Goal: Information Seeking & Learning: Find specific fact

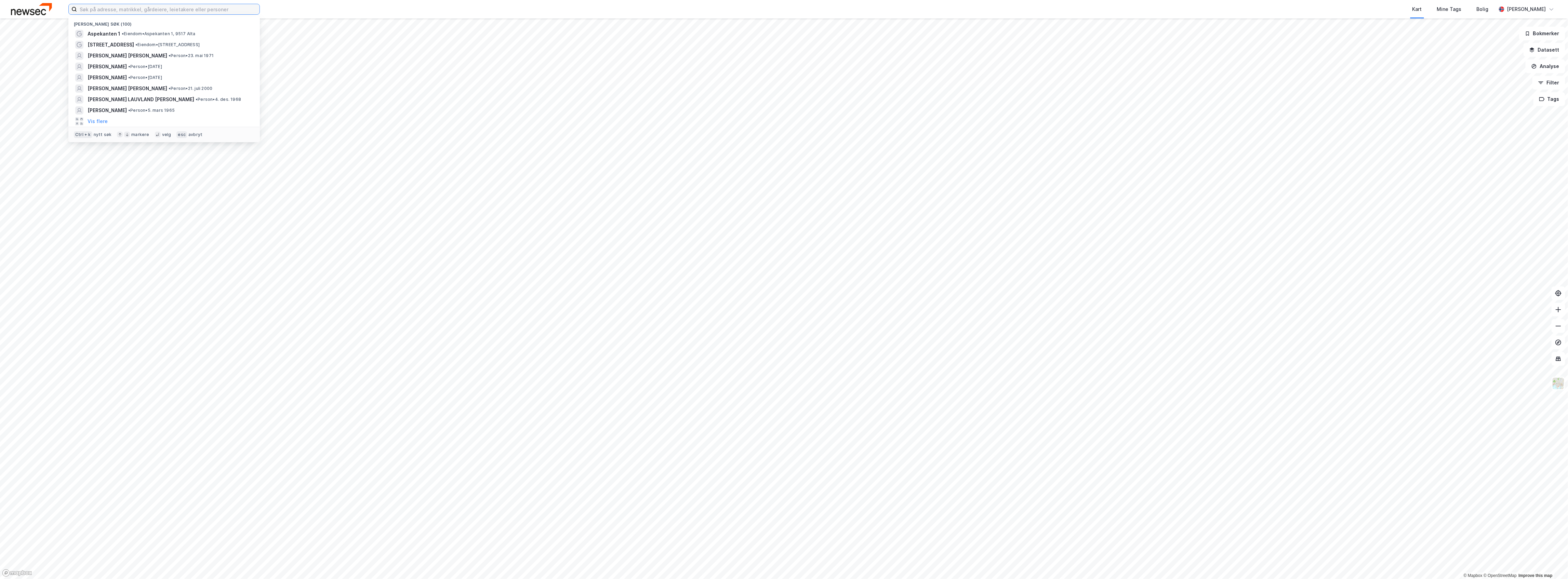
click at [128, 14] on input at bounding box center [168, 9] width 183 height 10
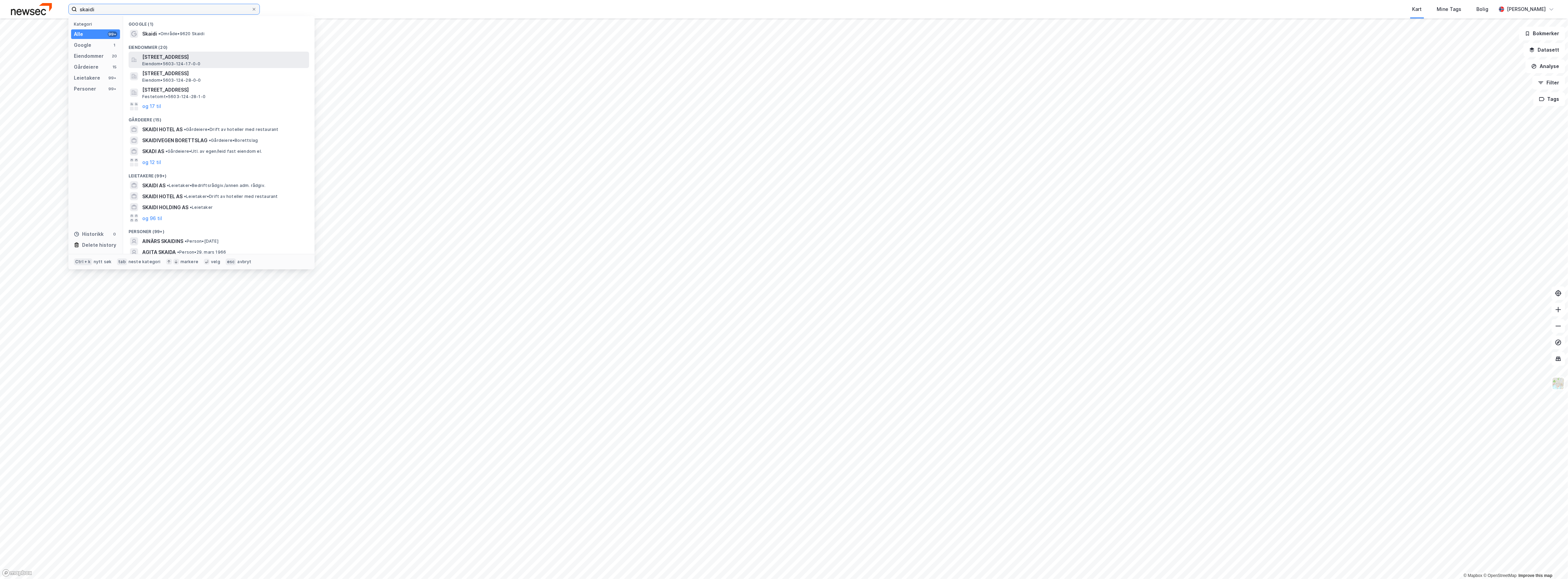
type input "skaidi"
click at [189, 61] on span "Eiendom • 5603-124-17-0-0" at bounding box center [172, 64] width 58 height 5
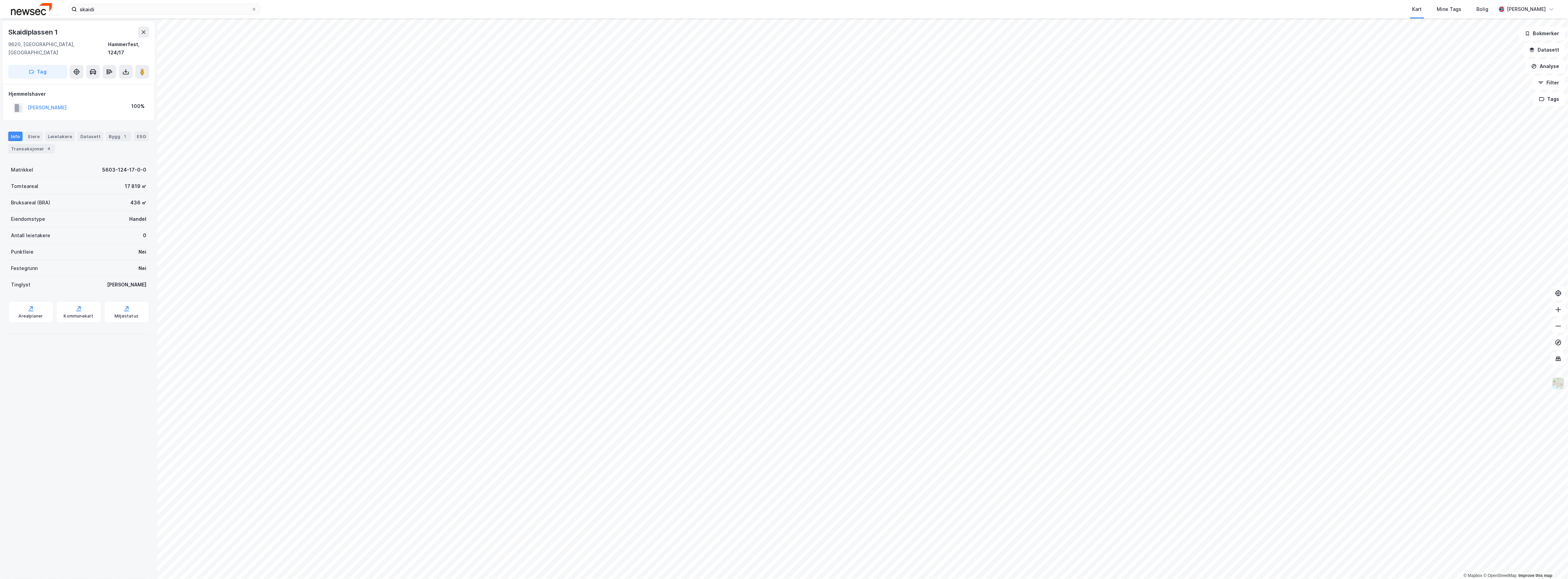
click at [1556, 379] on img at bounding box center [1558, 383] width 13 height 13
click at [1505, 190] on div "Standard" at bounding box center [1505, 194] width 88 height 19
click at [1502, 323] on div "Matrikkelgrenser" at bounding box center [1504, 321] width 40 height 8
click at [1502, 323] on div "Matrikkelgrenser" at bounding box center [1504, 321] width 40 height 8
click at [1562, 383] on img at bounding box center [1558, 383] width 13 height 13
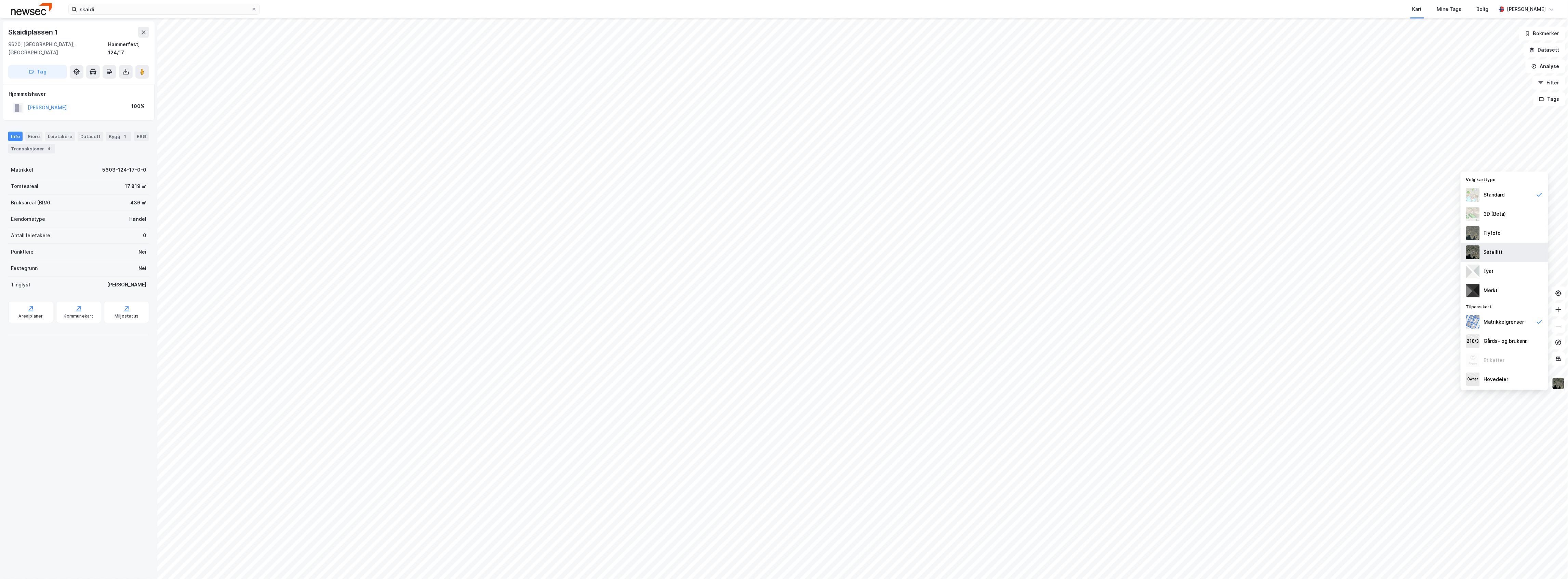
click at [1502, 246] on div "Satellitt" at bounding box center [1505, 252] width 88 height 19
click at [1557, 388] on img at bounding box center [1558, 383] width 13 height 13
click at [1499, 285] on div "Mørkt" at bounding box center [1505, 290] width 88 height 19
click at [1508, 269] on div "Lyst" at bounding box center [1505, 271] width 88 height 19
click at [1502, 220] on div "3D (Beta)" at bounding box center [1505, 213] width 88 height 19
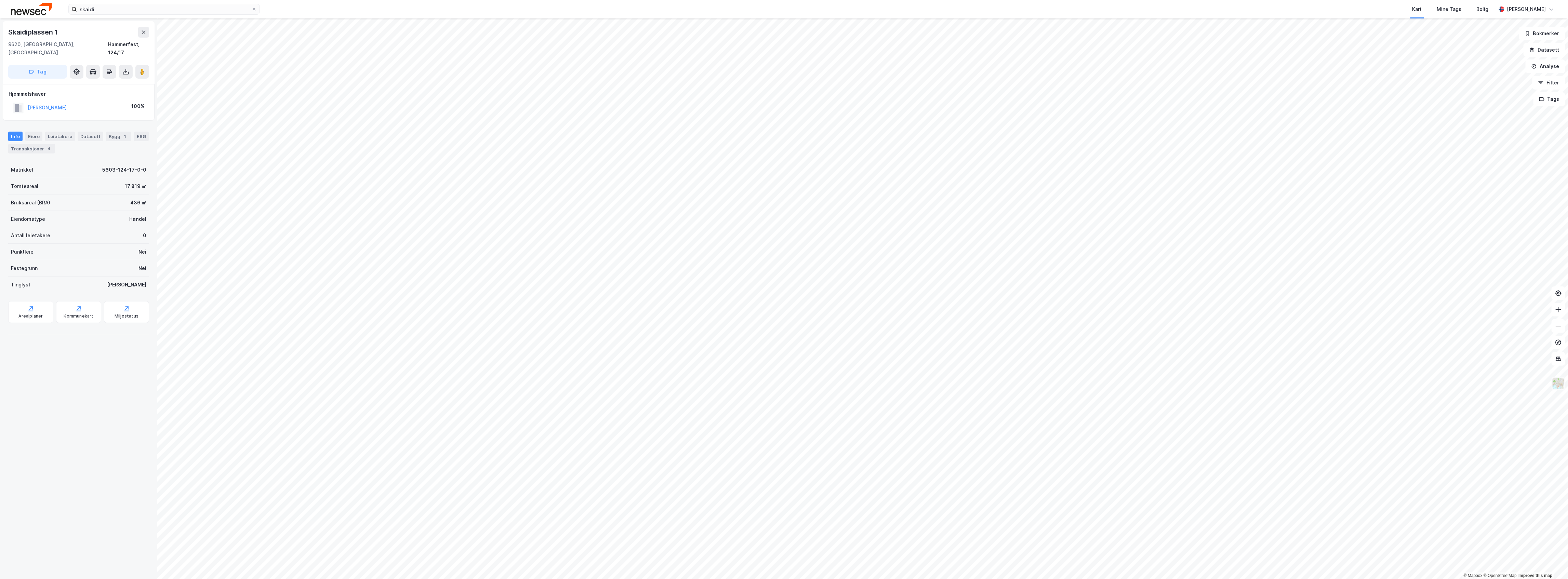
click at [1561, 380] on img at bounding box center [1558, 383] width 13 height 13
click at [1512, 362] on div "Etiketter" at bounding box center [1505, 359] width 88 height 19
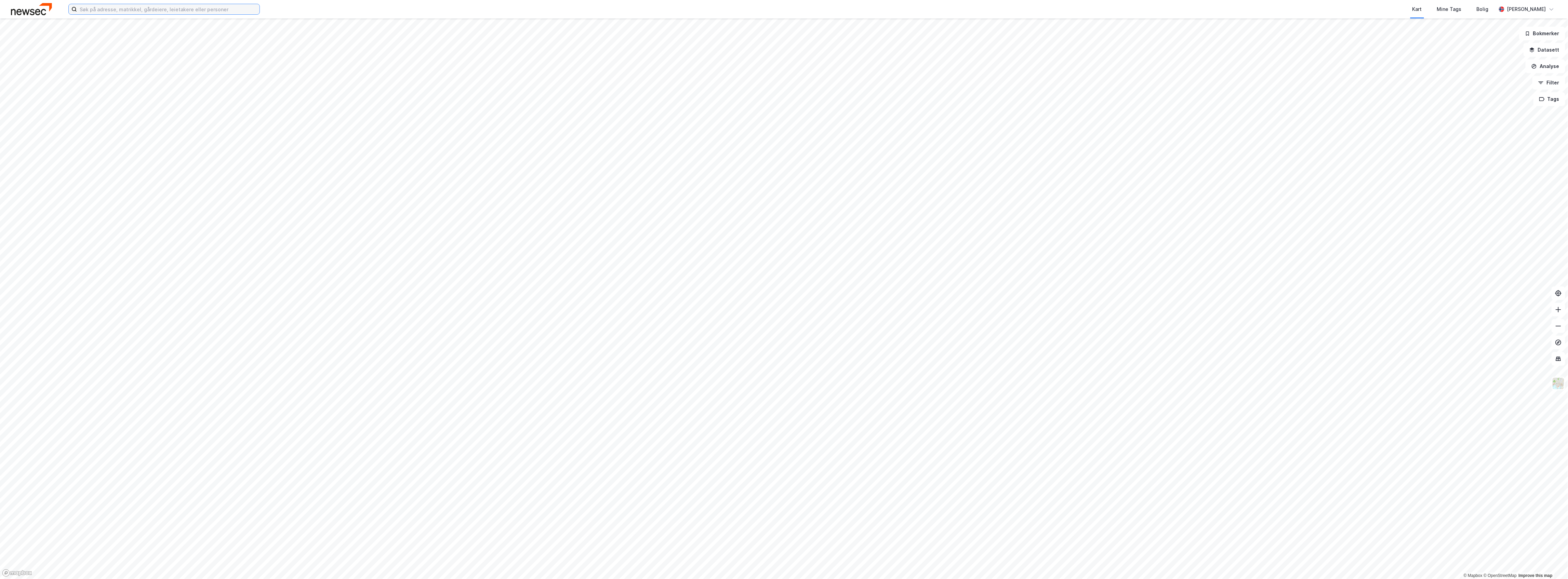
click at [132, 4] on input at bounding box center [168, 9] width 183 height 10
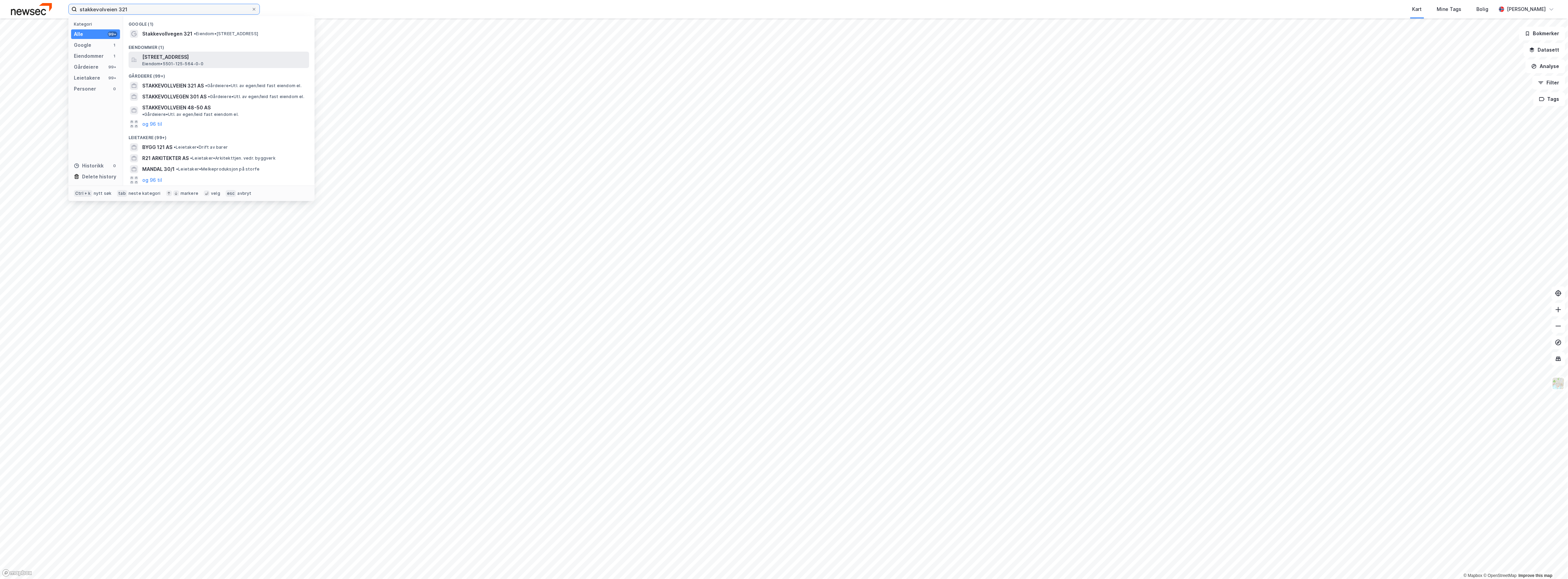
type input "stakkevolveien 321"
click at [183, 61] on span "Eiendom • 5501-125-564-0-0" at bounding box center [173, 64] width 61 height 5
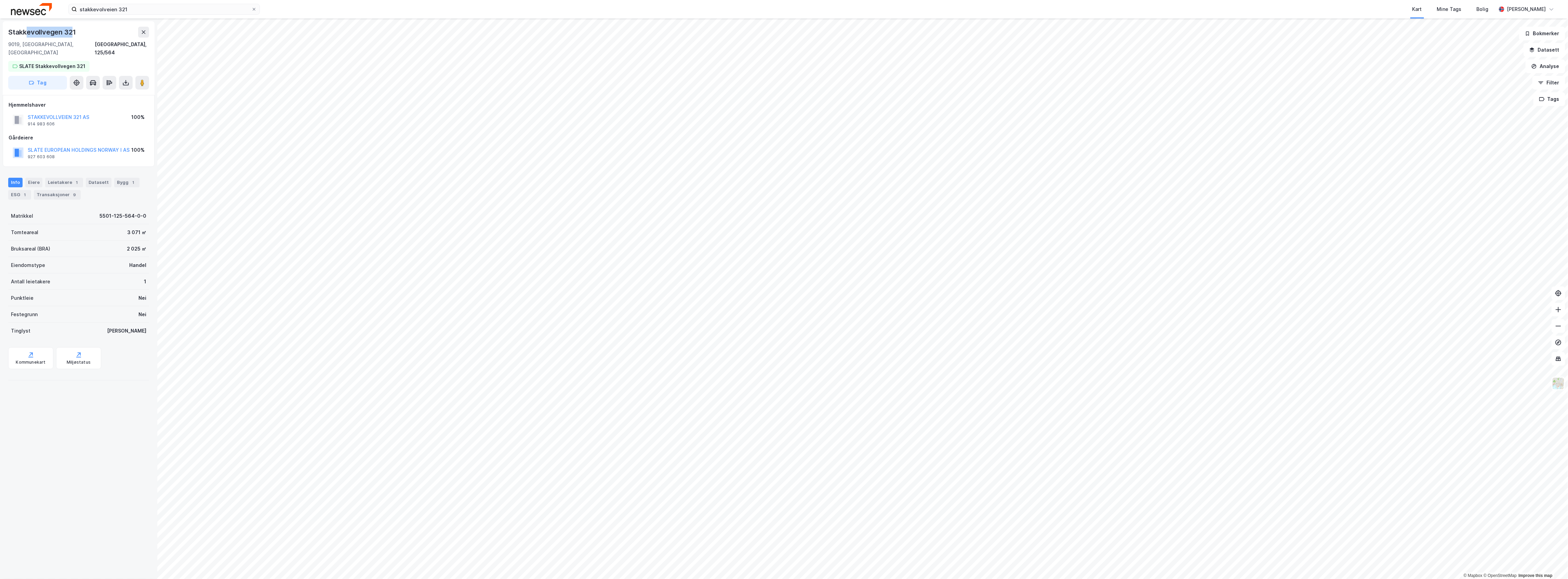
drag, startPoint x: 72, startPoint y: 34, endPoint x: 26, endPoint y: 34, distance: 46.0
click at [26, 34] on div "Stakkevollvegen 321" at bounding box center [42, 32] width 69 height 11
click at [0, 0] on button "STAKKEVOLLVEIEN 321 AS" at bounding box center [0, 0] width 0 height 0
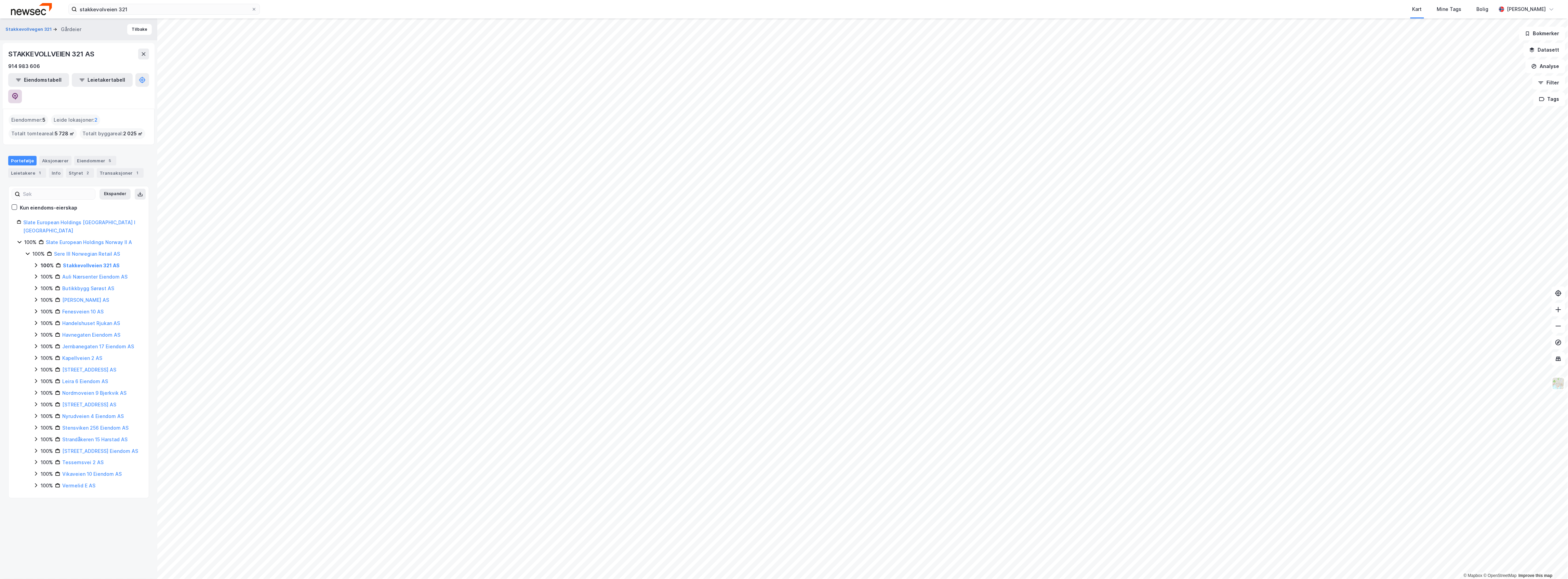
click at [18, 93] on icon at bounding box center [15, 96] width 7 height 7
